Goal: Task Accomplishment & Management: Manage account settings

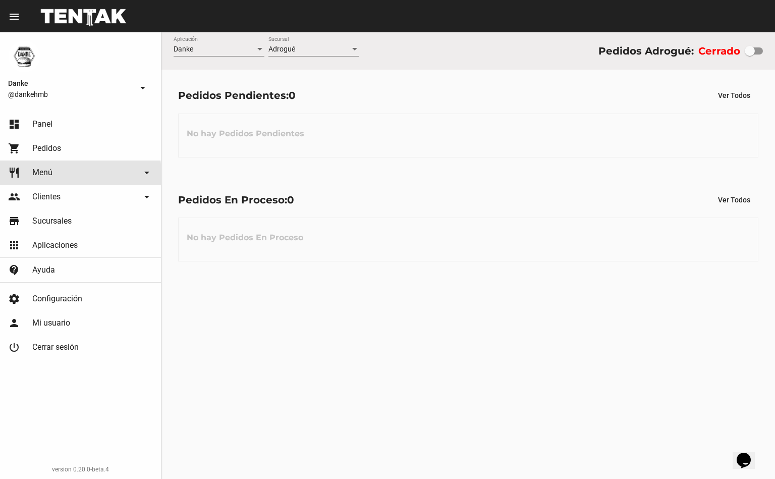
click at [38, 174] on span "Menú" at bounding box center [42, 172] width 20 height 10
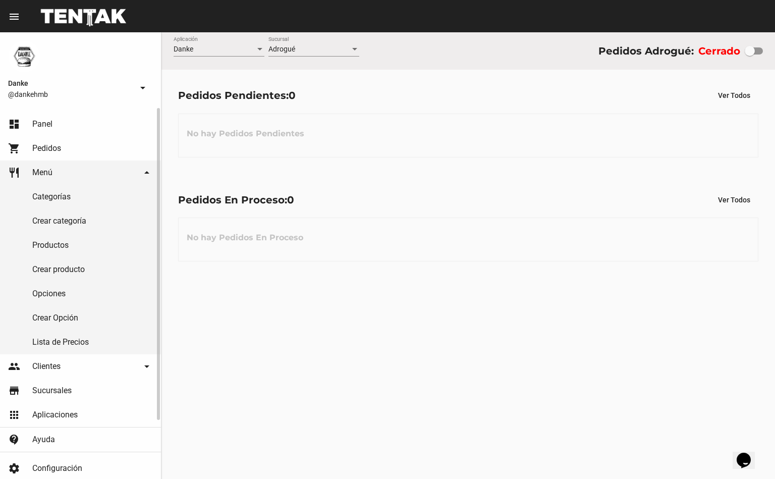
click at [42, 246] on link "Productos" at bounding box center [80, 245] width 161 height 24
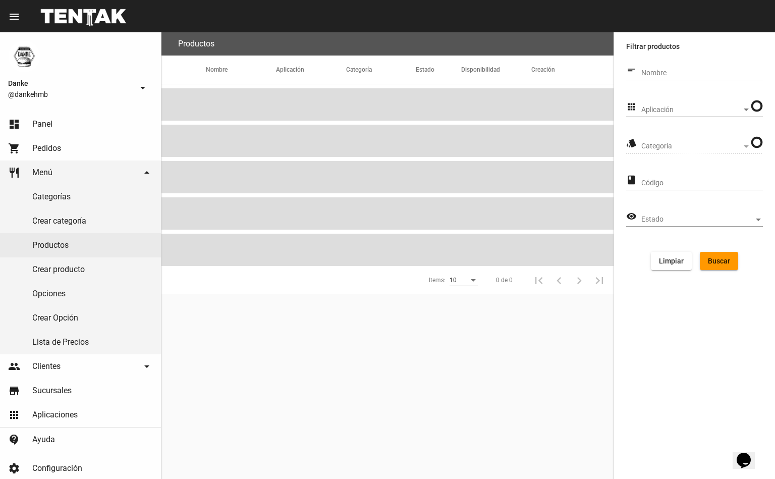
click at [726, 109] on span "Aplicación" at bounding box center [691, 110] width 100 height 8
click at [706, 128] on span "Danke" at bounding box center [695, 130] width 109 height 21
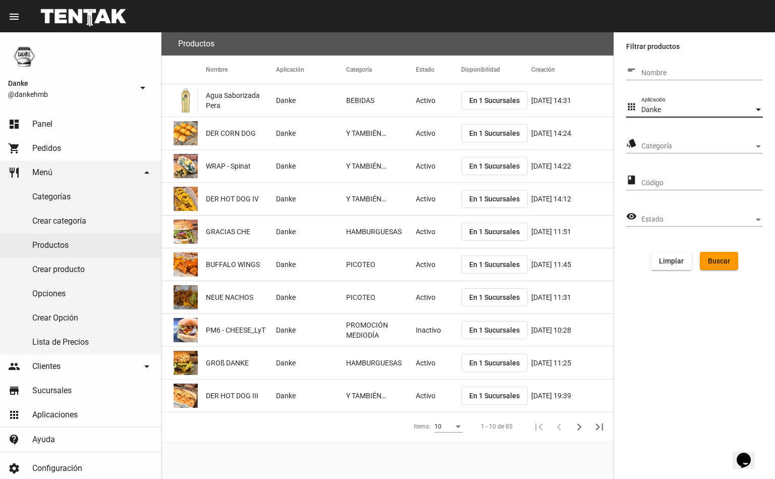
click at [706, 144] on span "Categoría" at bounding box center [697, 146] width 112 height 8
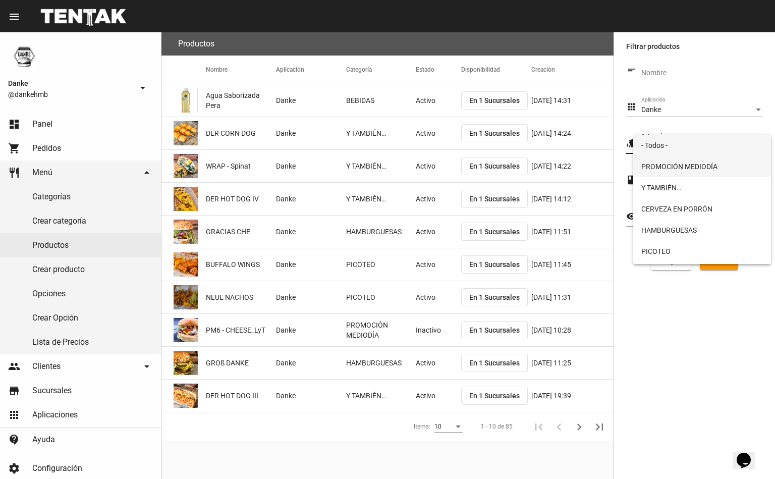
click at [701, 166] on span "PROMOCIÓN MEDIODÍA" at bounding box center [702, 166] width 122 height 21
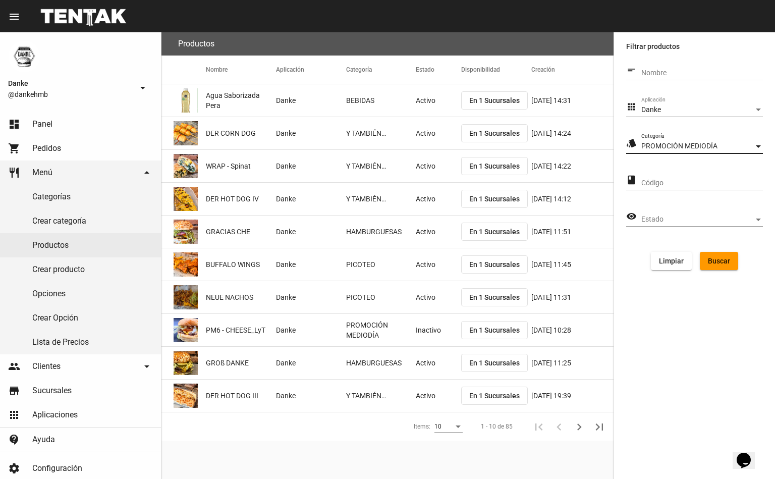
click at [717, 263] on button "Buscar" at bounding box center [718, 261] width 38 height 18
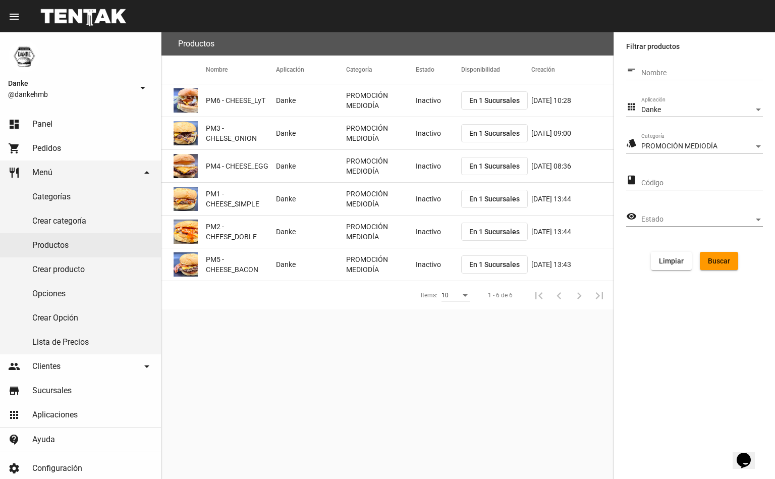
click at [410, 94] on mat-cell "PROMOCIÓN MEDIODÍA" at bounding box center [381, 100] width 70 height 32
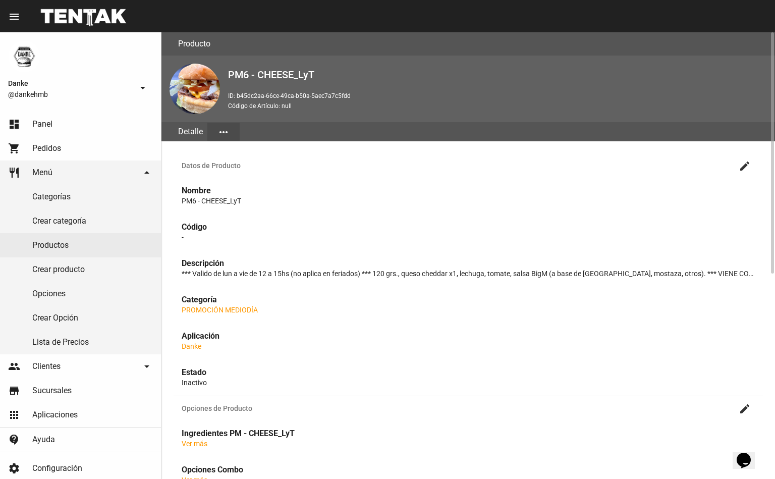
click at [743, 166] on mat-icon "create" at bounding box center [744, 166] width 12 height 12
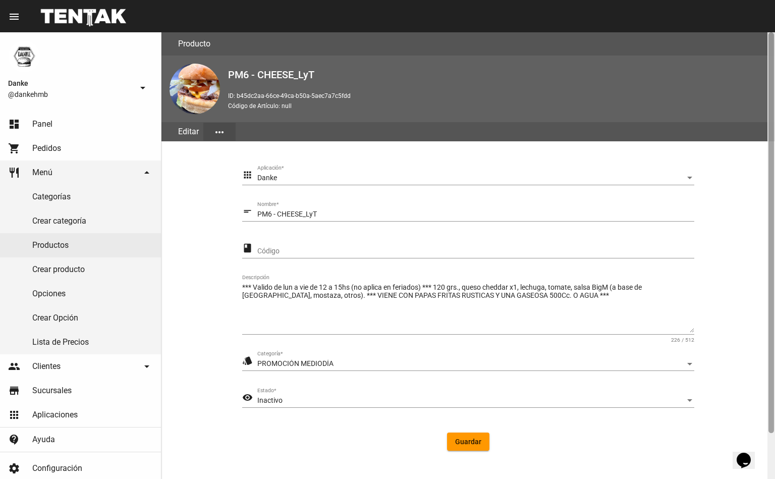
click at [769, 425] on div at bounding box center [771, 255] width 8 height 446
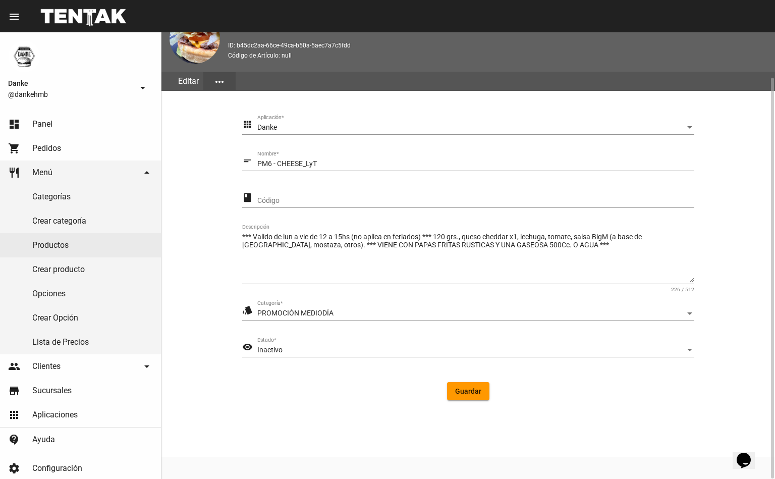
click at [345, 346] on div "Inactivo" at bounding box center [471, 350] width 428 height 8
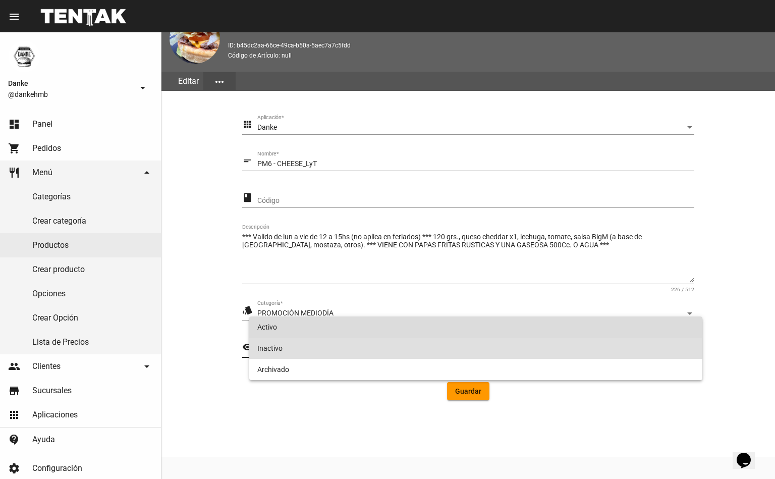
click at [358, 326] on span "Activo" at bounding box center [475, 326] width 437 height 21
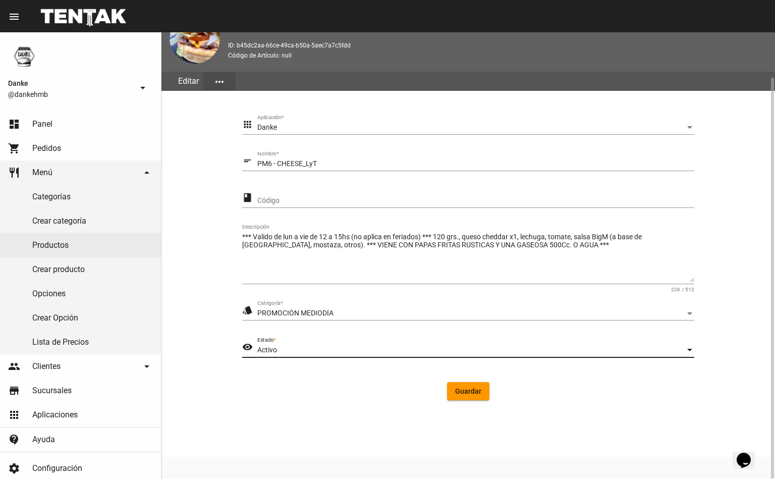
click at [463, 354] on div "Activo Estado *" at bounding box center [475, 347] width 437 height 20
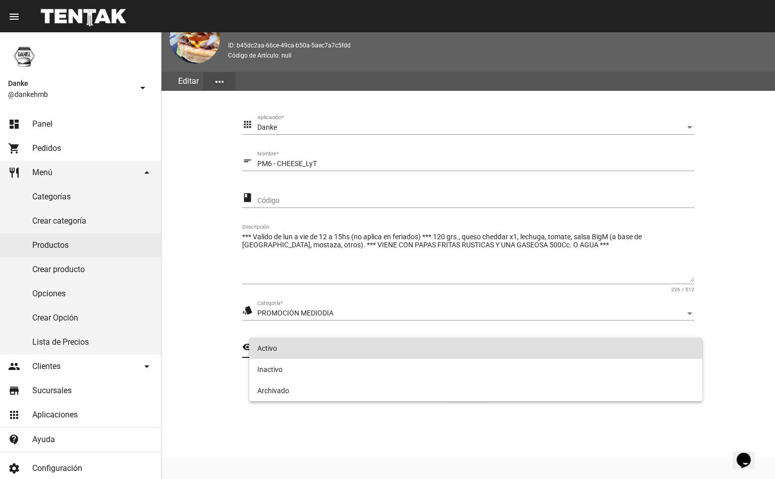
click at [494, 445] on div at bounding box center [387, 239] width 775 height 479
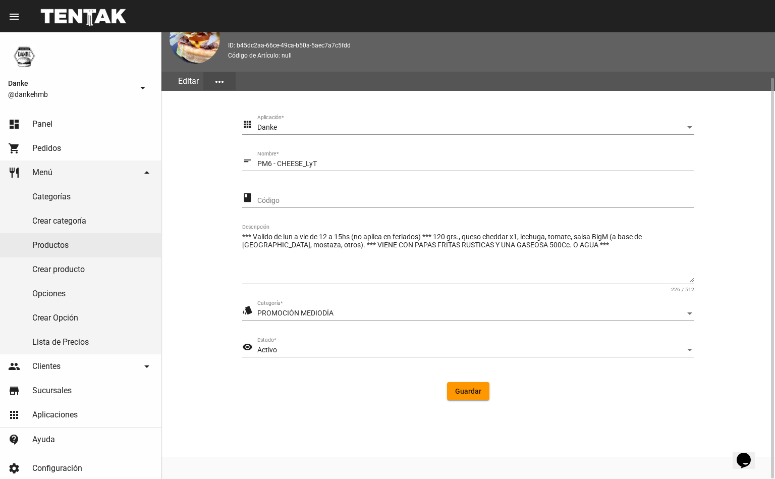
click at [463, 391] on span "Guardar" at bounding box center [468, 391] width 26 height 8
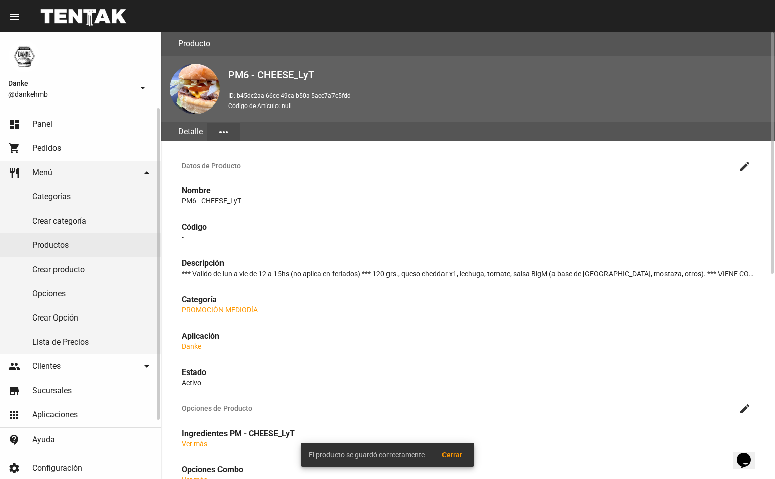
click at [42, 245] on link "Productos" at bounding box center [80, 245] width 161 height 24
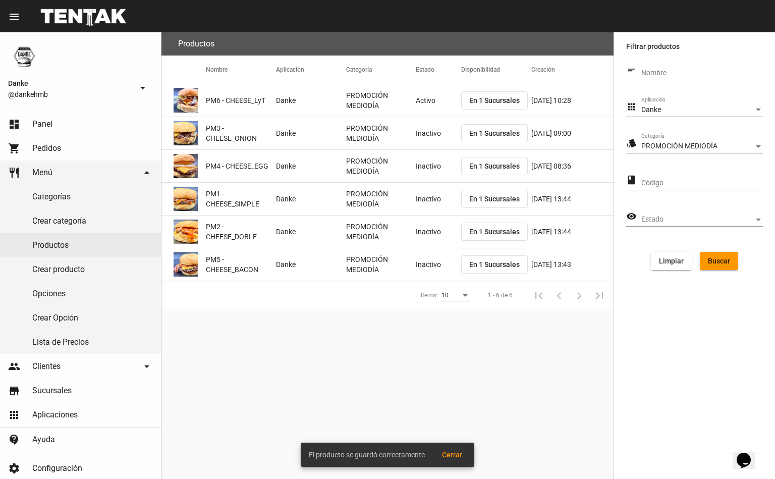
click at [427, 133] on mat-cell "Inactivo" at bounding box center [438, 133] width 45 height 32
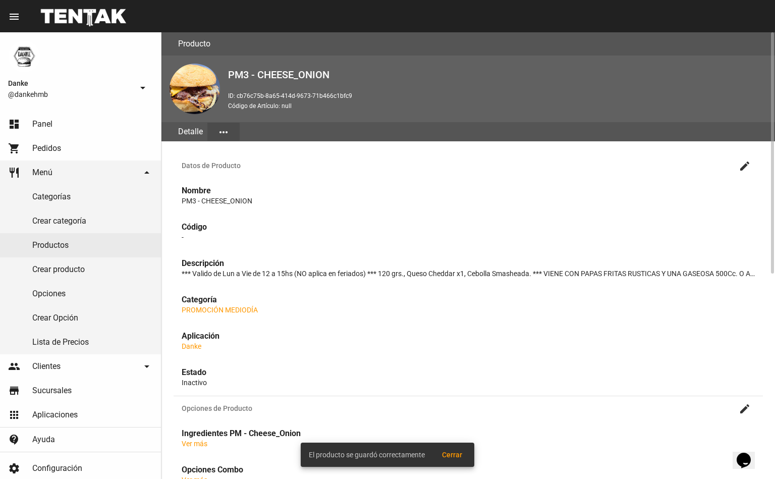
click at [741, 162] on mat-icon "create" at bounding box center [744, 166] width 12 height 12
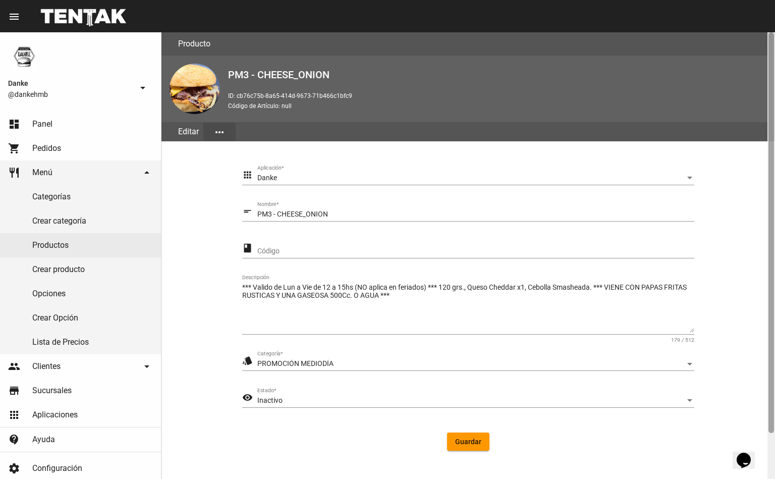
click at [770, 412] on div at bounding box center [771, 232] width 6 height 400
click at [278, 396] on span "Inactivo" at bounding box center [269, 400] width 25 height 8
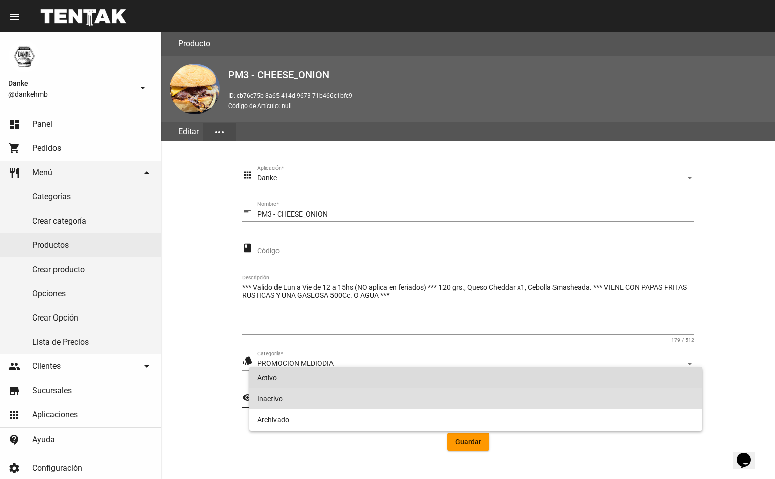
click at [262, 379] on span "Activo" at bounding box center [475, 377] width 437 height 21
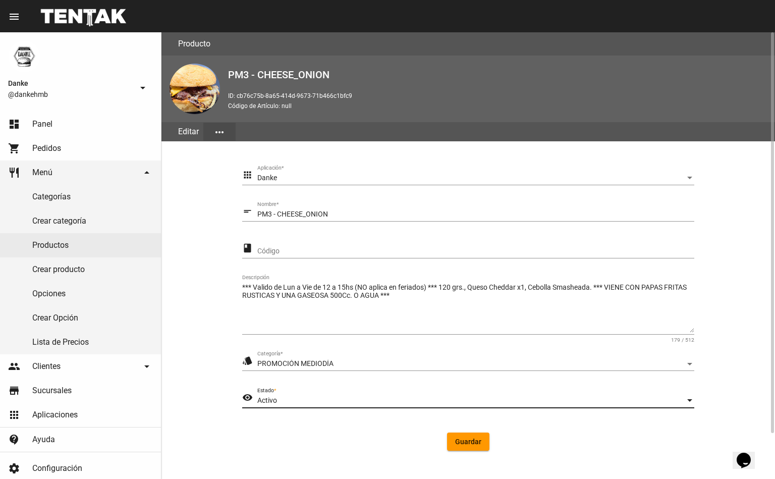
click at [467, 443] on span "Guardar" at bounding box center [468, 441] width 26 height 8
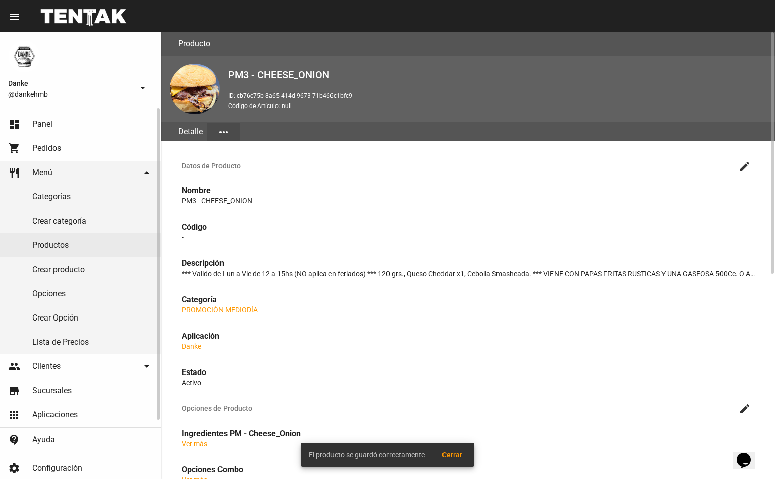
click at [50, 248] on link "Productos" at bounding box center [80, 245] width 161 height 24
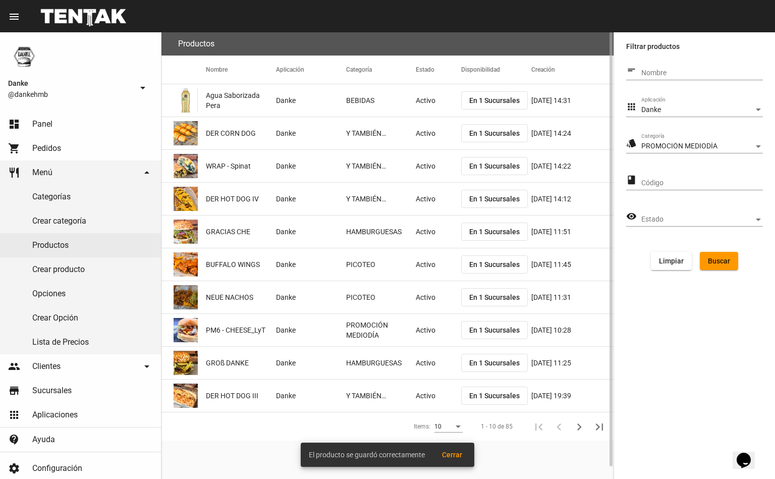
click at [737, 260] on button "Buscar" at bounding box center [718, 261] width 38 height 18
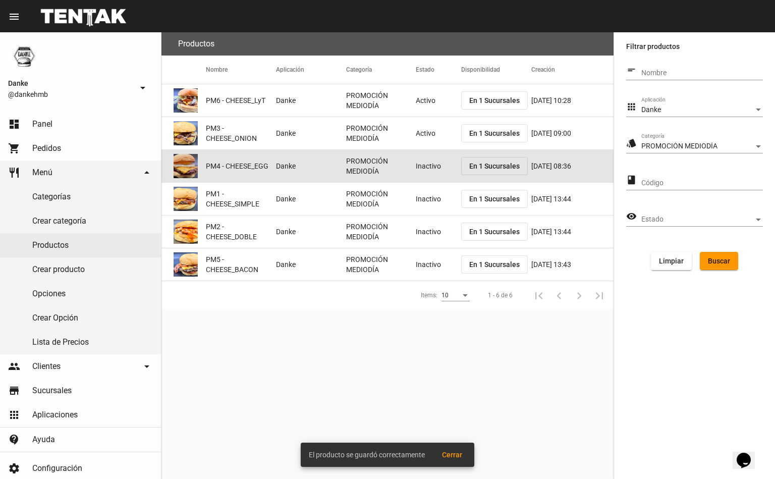
click at [428, 163] on mat-cell "Inactivo" at bounding box center [438, 166] width 45 height 32
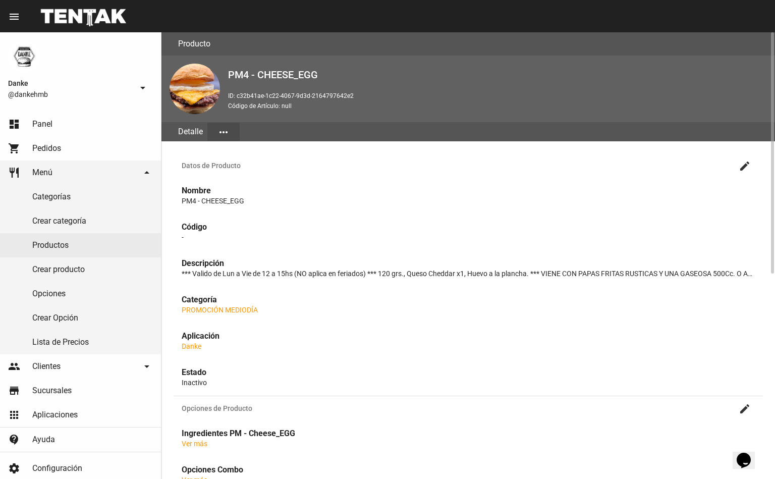
click at [740, 161] on mat-icon "create" at bounding box center [744, 166] width 12 height 12
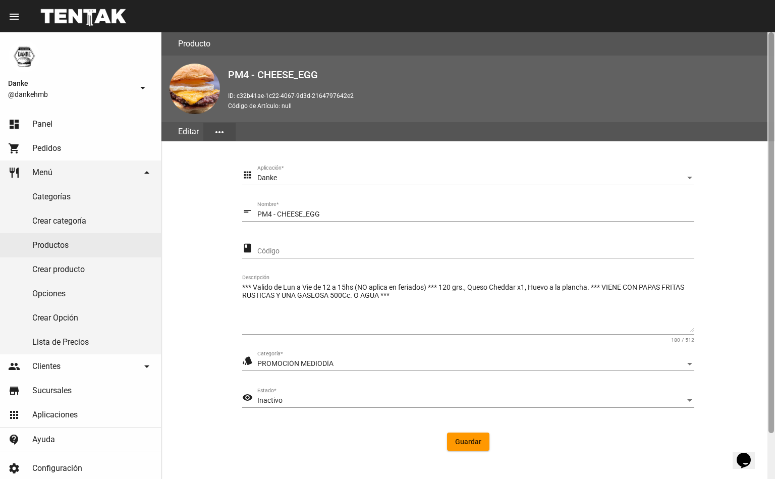
click at [772, 415] on div at bounding box center [771, 232] width 6 height 400
click at [345, 398] on div "Inactivo" at bounding box center [471, 400] width 428 height 8
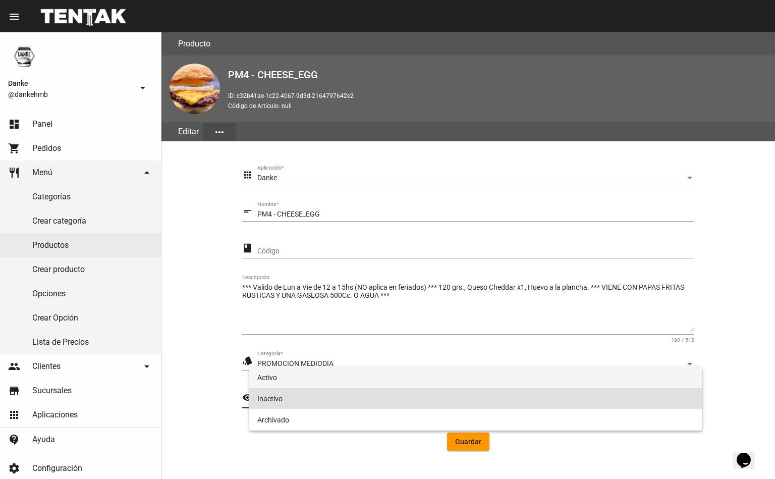
click at [351, 378] on span "Activo" at bounding box center [475, 377] width 437 height 21
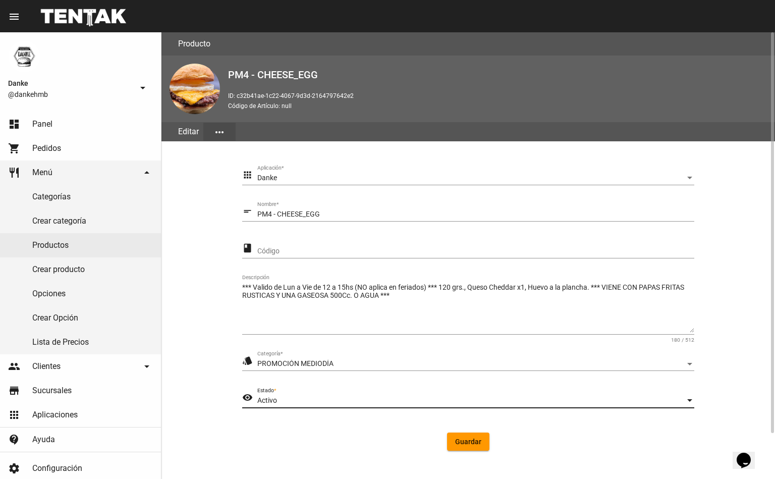
click at [465, 439] on span "Guardar" at bounding box center [468, 441] width 26 height 8
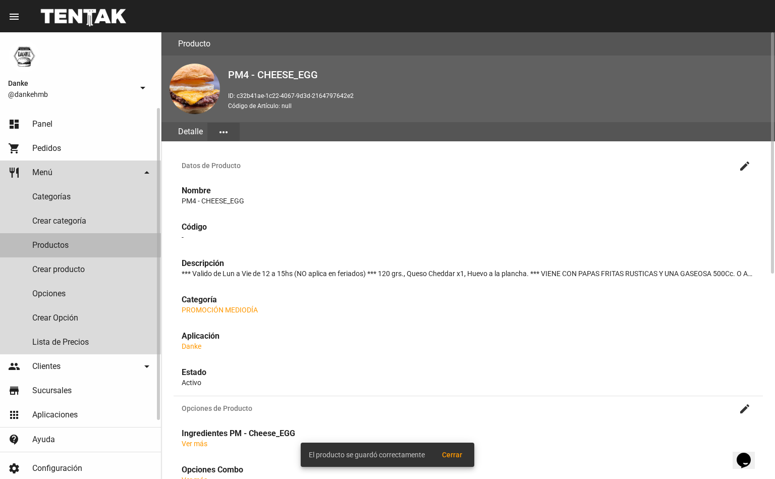
click at [33, 239] on link "Productos" at bounding box center [80, 245] width 161 height 24
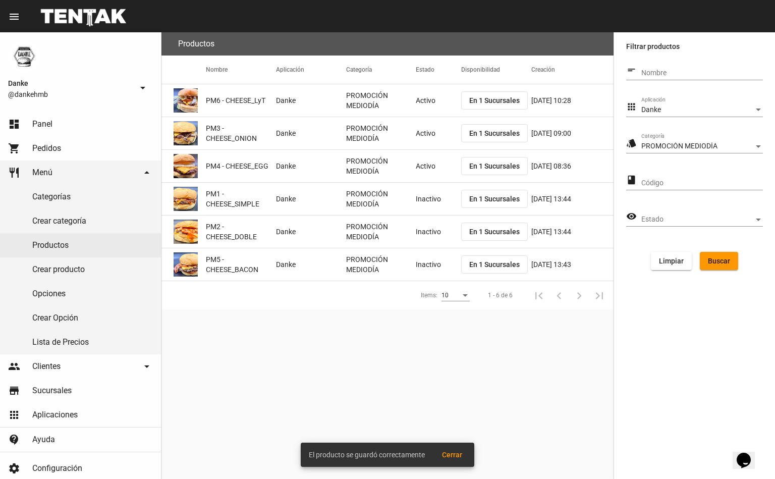
click at [714, 257] on span "Buscar" at bounding box center [719, 261] width 22 height 8
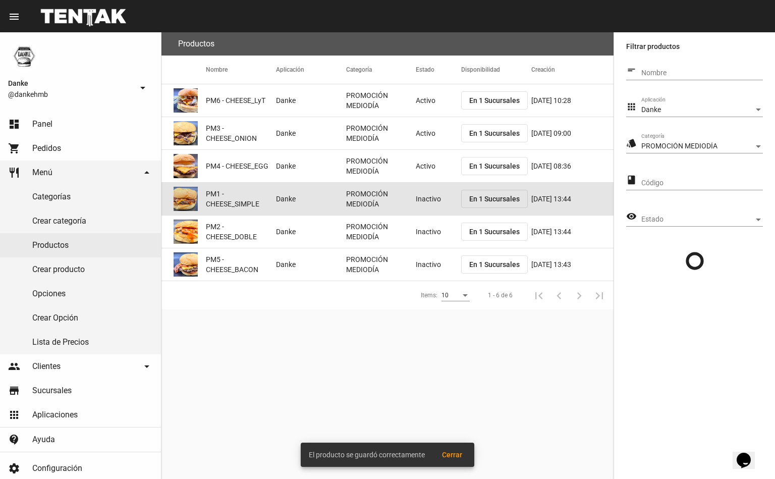
click at [415, 195] on mat-cell "PROMOCIÓN MEDIODÍA" at bounding box center [381, 199] width 70 height 32
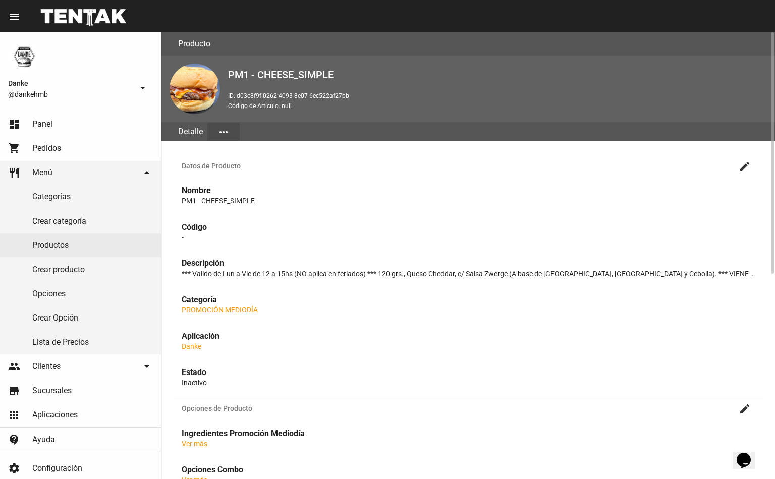
click at [744, 164] on mat-icon "create" at bounding box center [744, 166] width 12 height 12
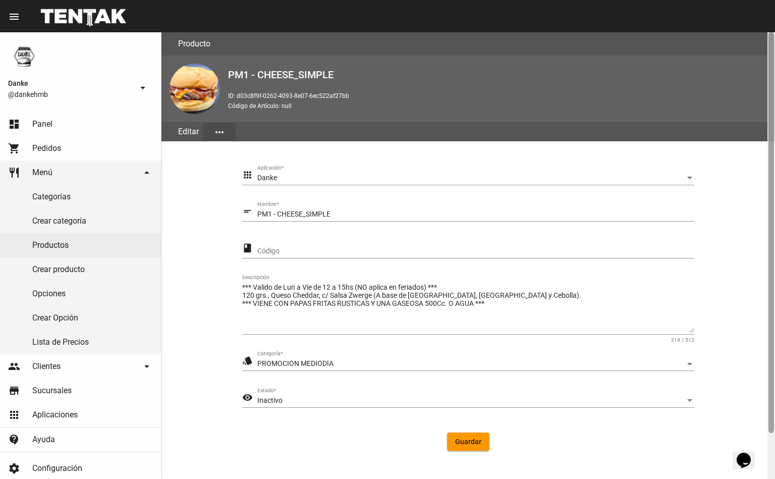
click at [769, 415] on div at bounding box center [771, 255] width 8 height 446
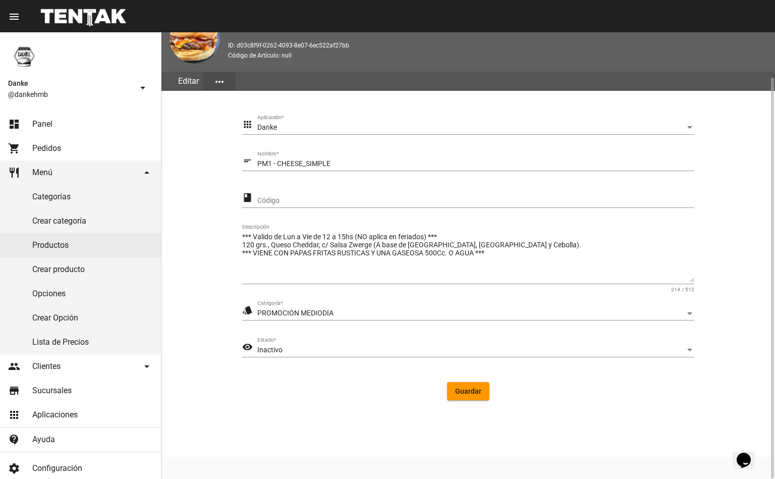
click at [351, 346] on div "Inactivo" at bounding box center [471, 350] width 428 height 8
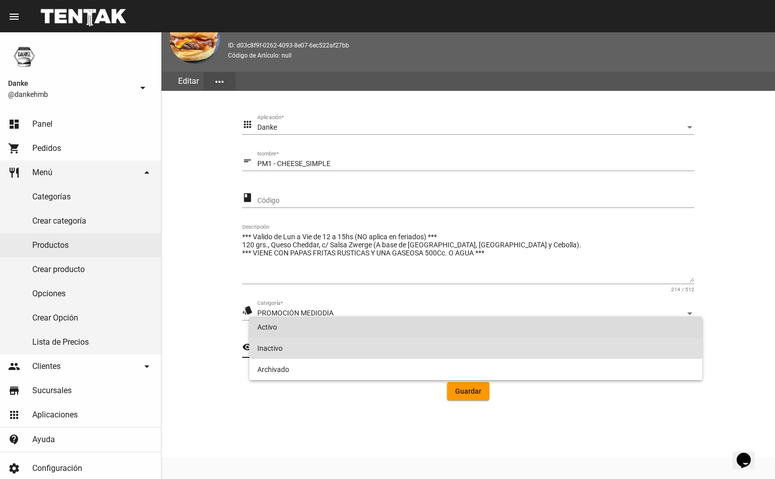
click at [356, 327] on span "Activo" at bounding box center [475, 326] width 437 height 21
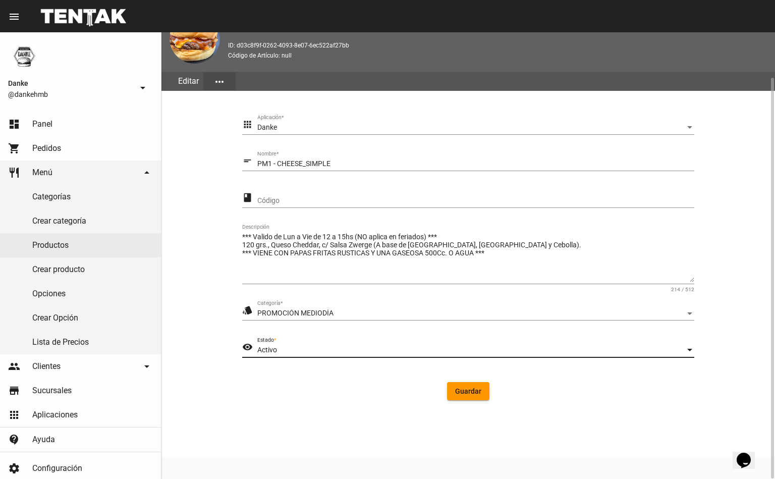
click at [478, 393] on button "Guardar" at bounding box center [468, 391] width 42 height 18
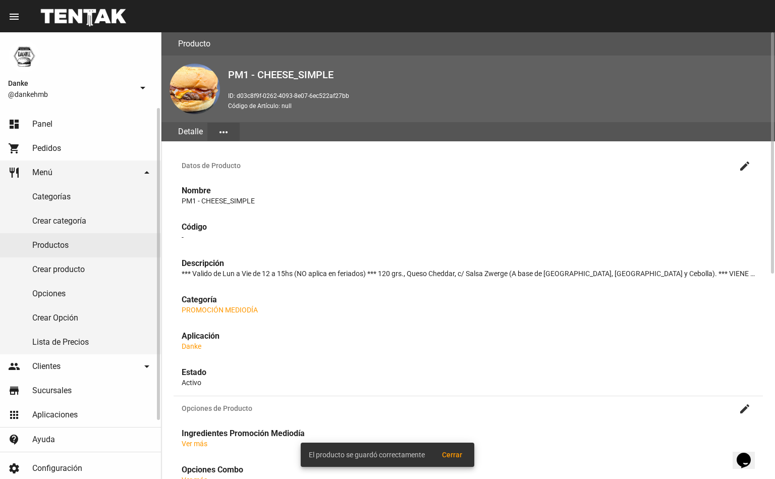
click at [30, 244] on link "Productos" at bounding box center [80, 245] width 161 height 24
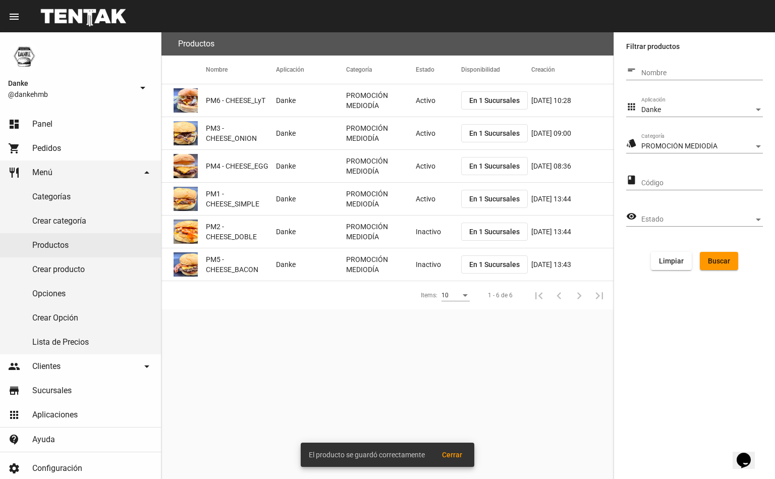
click at [430, 241] on mat-cell "Inactivo" at bounding box center [438, 231] width 45 height 32
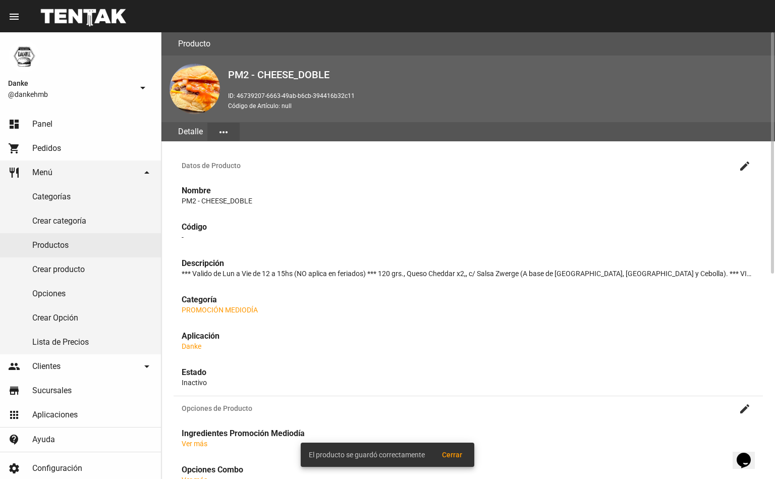
click at [749, 170] on mat-icon "create" at bounding box center [744, 166] width 12 height 12
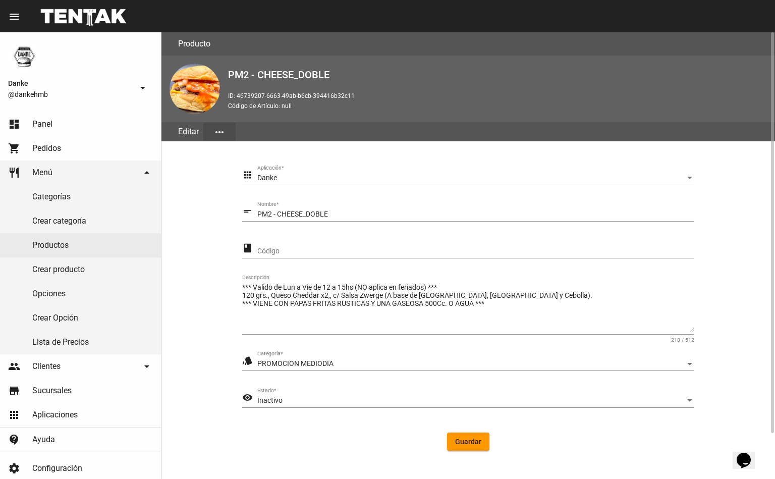
click at [751, 452] on div "Opens Chat This icon Opens the chat window." at bounding box center [743, 460] width 16 height 16
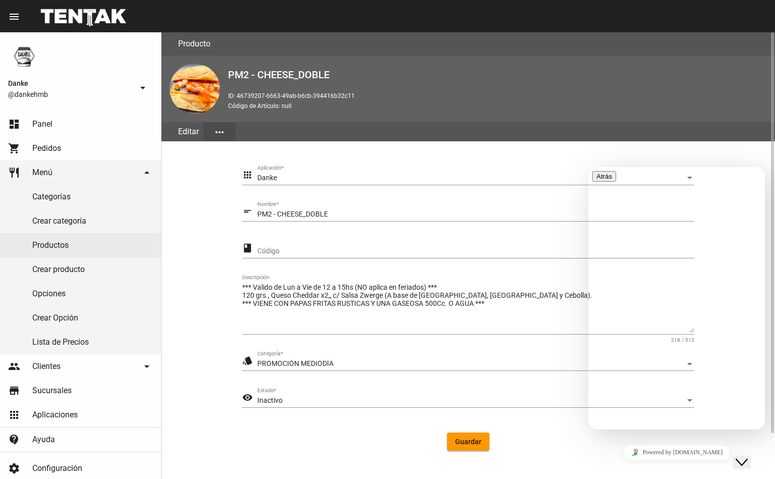
click at [265, 399] on span "Inactivo" at bounding box center [269, 400] width 25 height 8
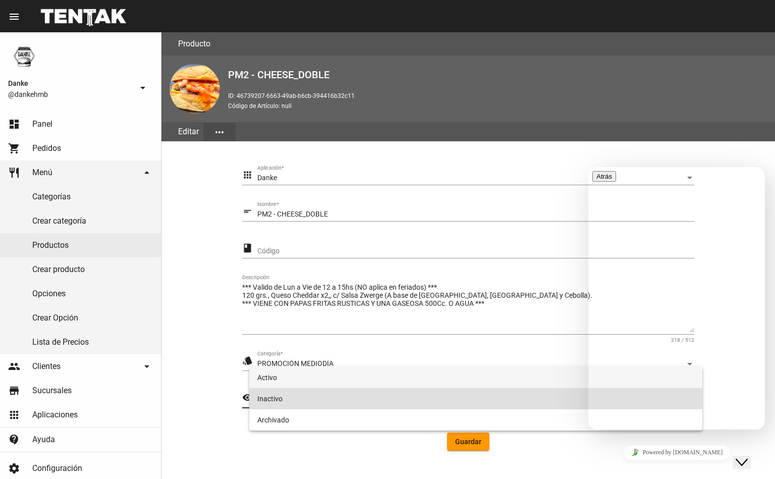
click at [261, 374] on span "Activo" at bounding box center [475, 377] width 437 height 21
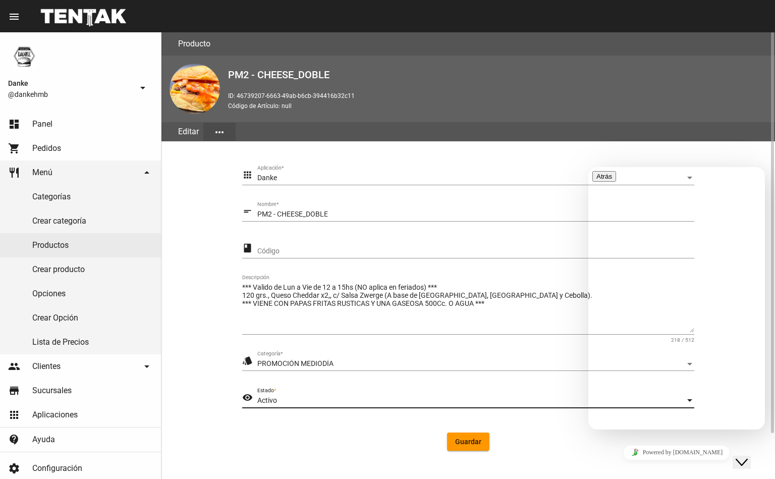
click at [245, 460] on section "apps Danke Aplicación * short_text PM2 - CHEESE_DOBLE Nombre * class Código ***…" at bounding box center [467, 312] width 589 height 318
click at [463, 443] on span "Guardar" at bounding box center [468, 441] width 26 height 8
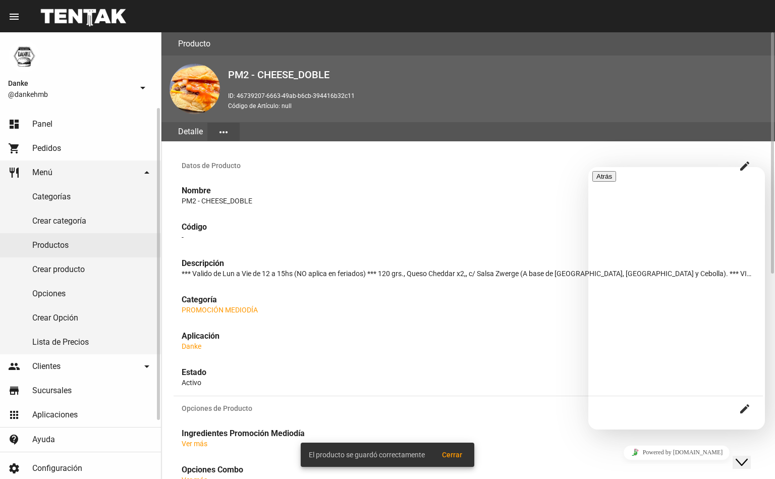
click at [33, 244] on link "Productos" at bounding box center [80, 245] width 161 height 24
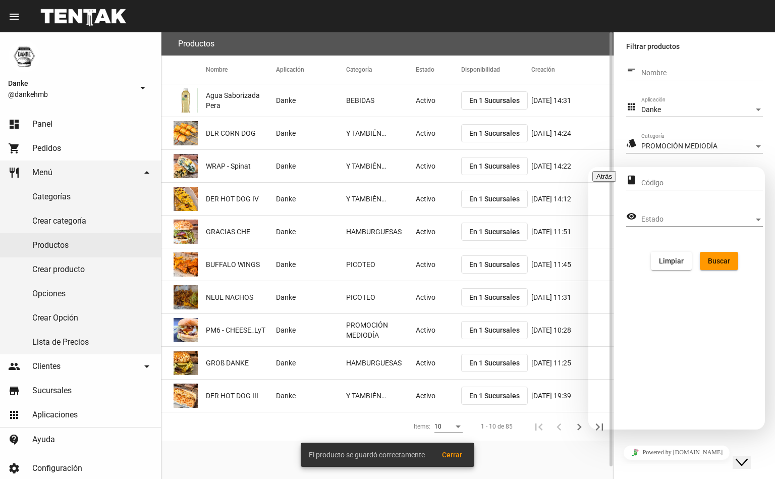
click at [747, 458] on icon "Close Chat This icon closes the chat window." at bounding box center [741, 462] width 12 height 12
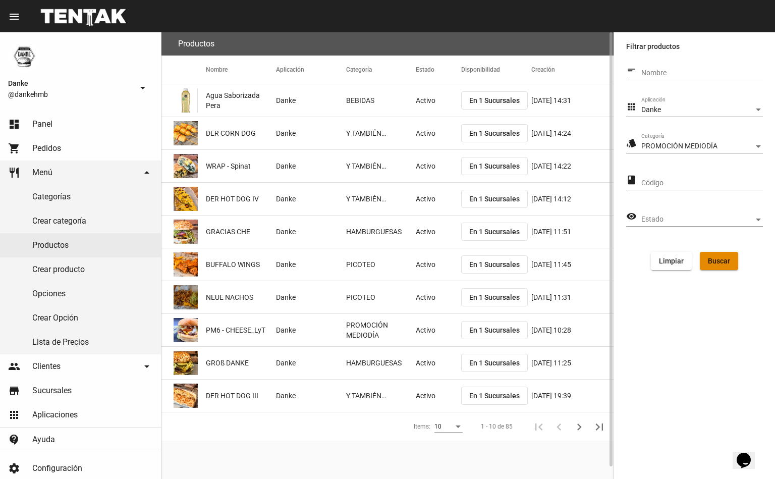
click at [717, 259] on span "Buscar" at bounding box center [719, 261] width 22 height 8
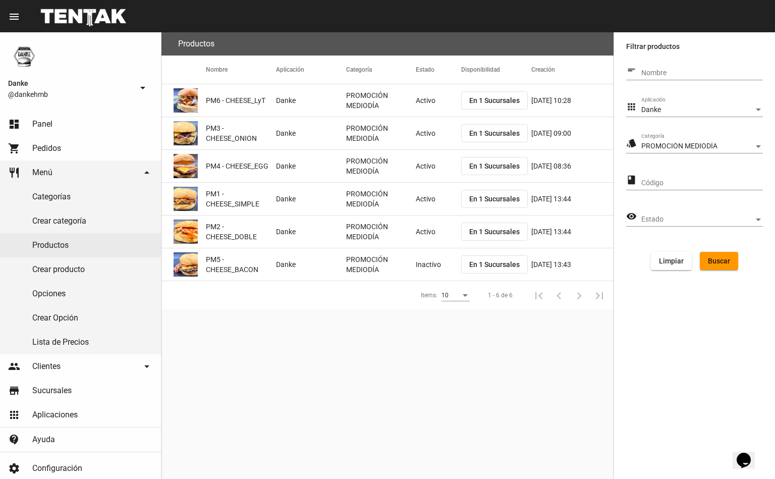
click at [417, 259] on mat-cell "Inactivo" at bounding box center [438, 264] width 45 height 32
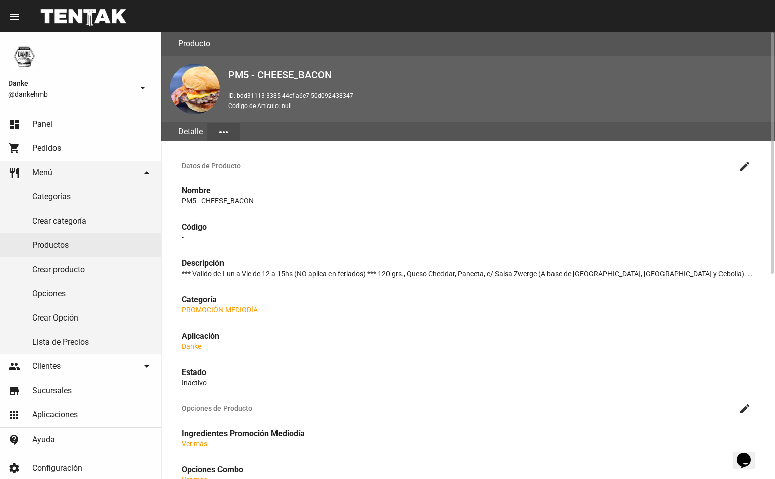
click at [738, 168] on mat-icon "create" at bounding box center [744, 166] width 12 height 12
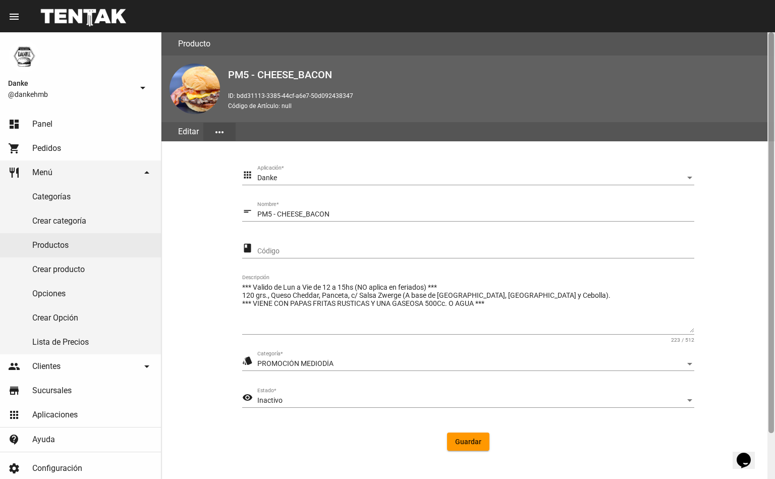
click at [770, 426] on div at bounding box center [771, 232] width 6 height 400
click at [398, 396] on div "Inactivo" at bounding box center [471, 400] width 428 height 8
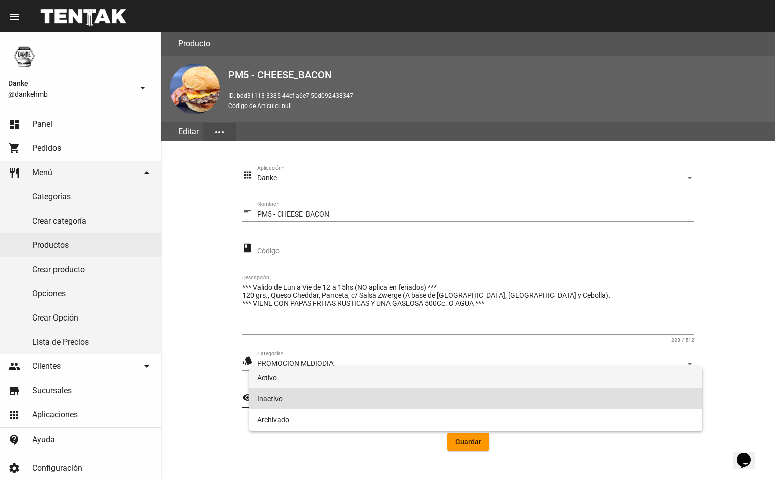
click at [392, 380] on span "Activo" at bounding box center [475, 377] width 437 height 21
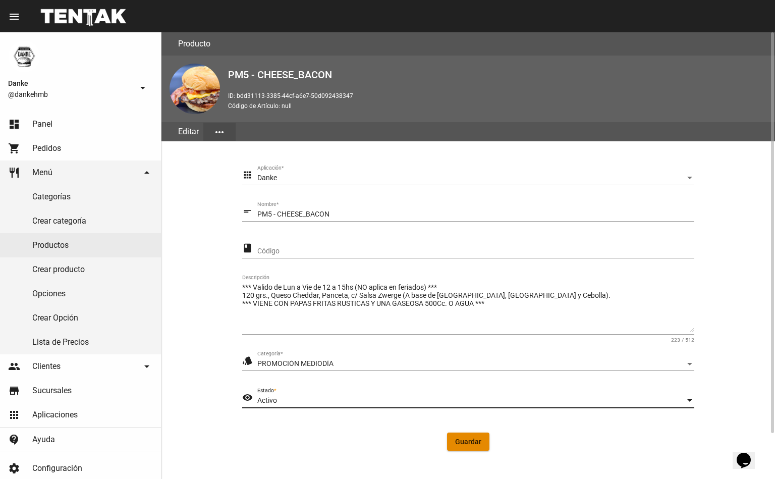
click at [459, 434] on button "Guardar" at bounding box center [468, 441] width 42 height 18
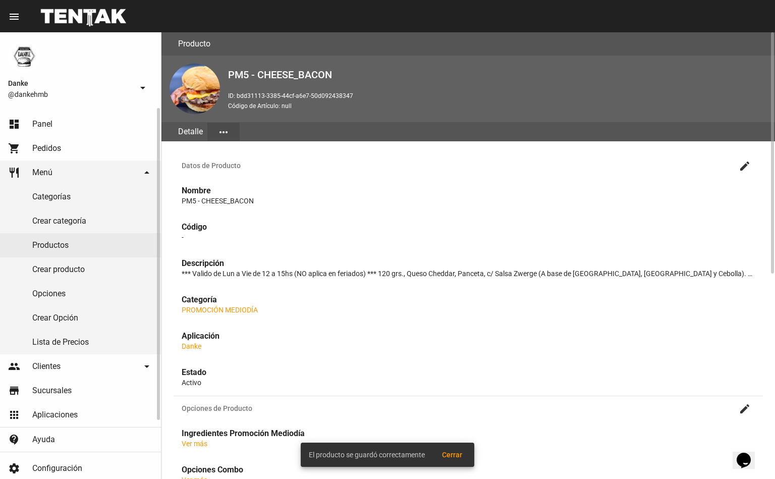
click at [44, 120] on span "Panel" at bounding box center [42, 124] width 20 height 10
